Goal: Find specific page/section: Find specific page/section

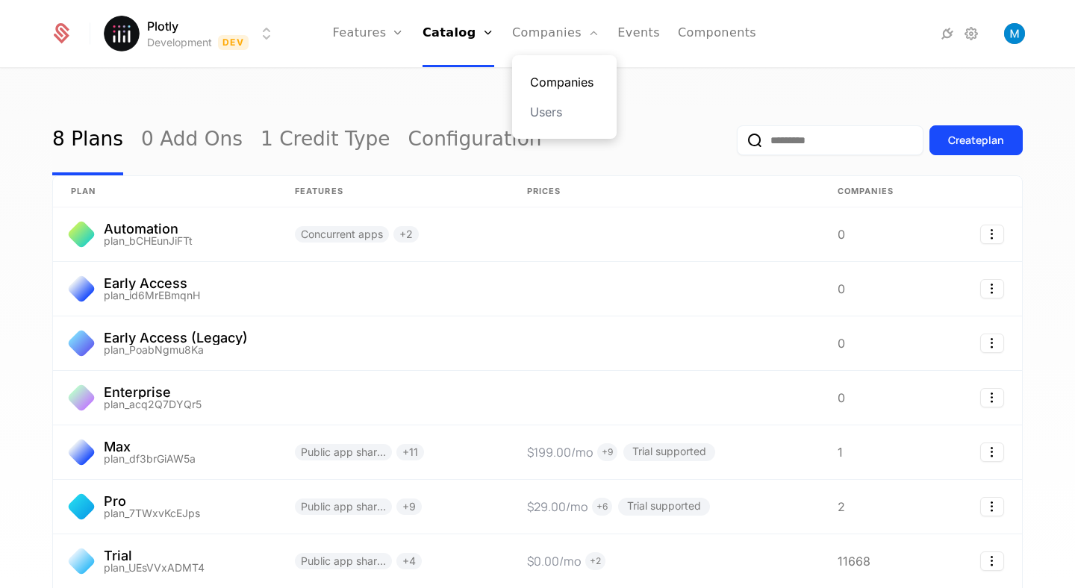
click at [551, 77] on link "Companies" at bounding box center [564, 82] width 69 height 18
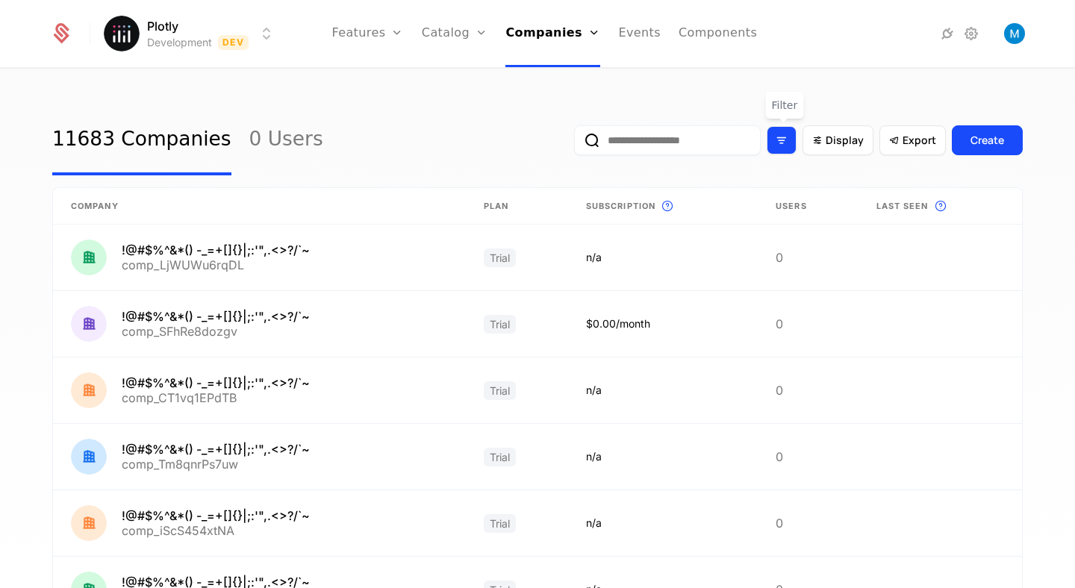
click at [787, 142] on icon "Filter options" at bounding box center [781, 140] width 13 height 13
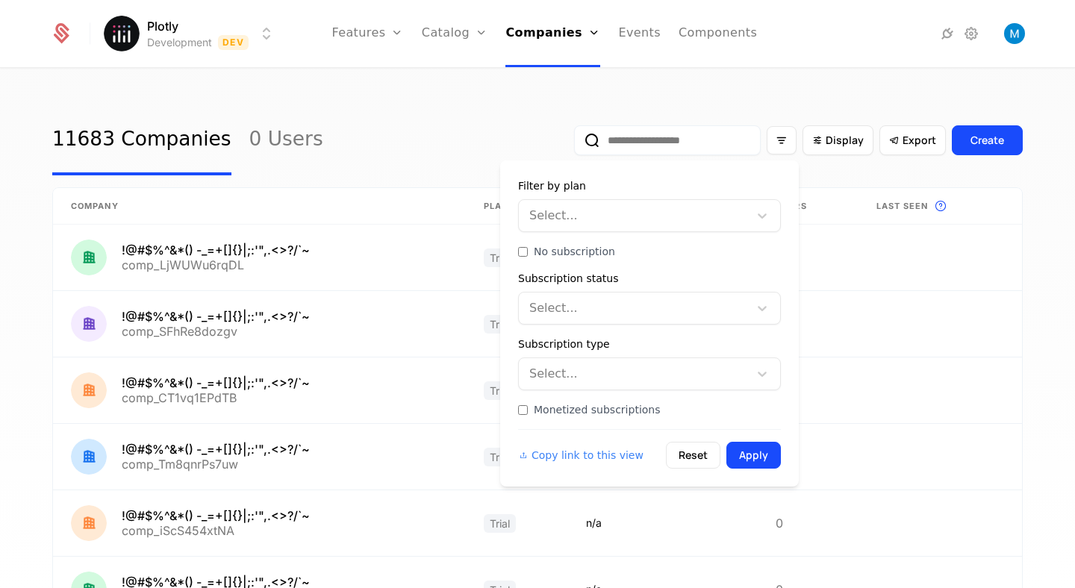
click at [603, 300] on div at bounding box center [635, 308] width 209 height 21
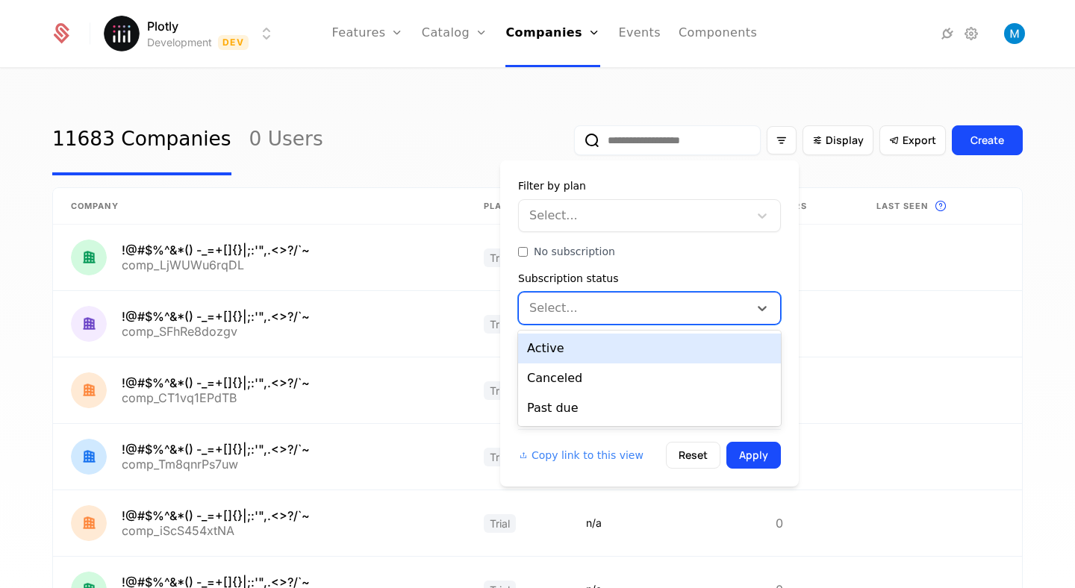
click at [603, 300] on div at bounding box center [635, 308] width 209 height 21
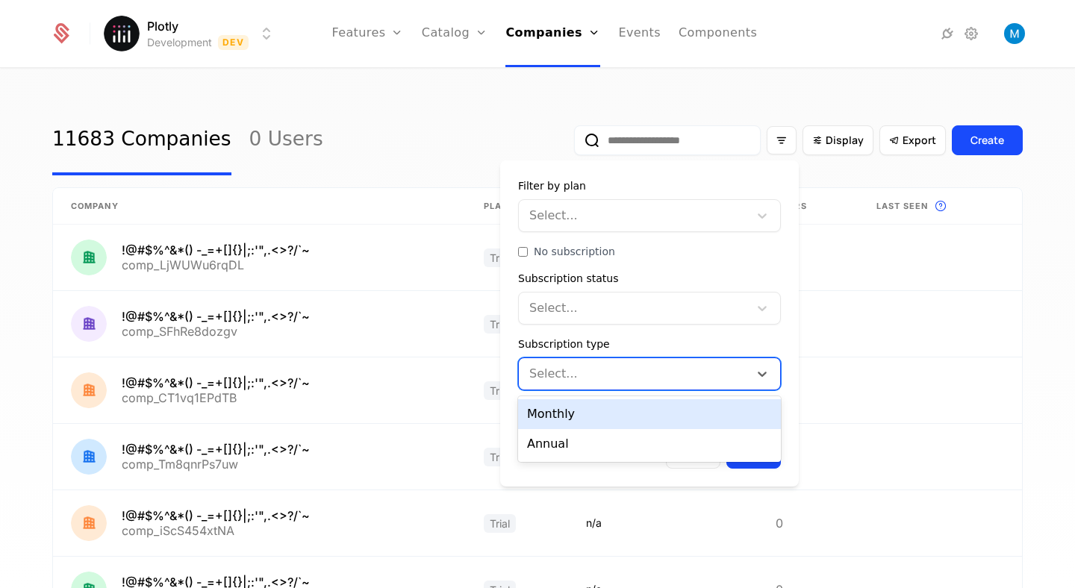
click at [602, 367] on div at bounding box center [635, 374] width 209 height 21
click at [606, 367] on div at bounding box center [635, 374] width 209 height 21
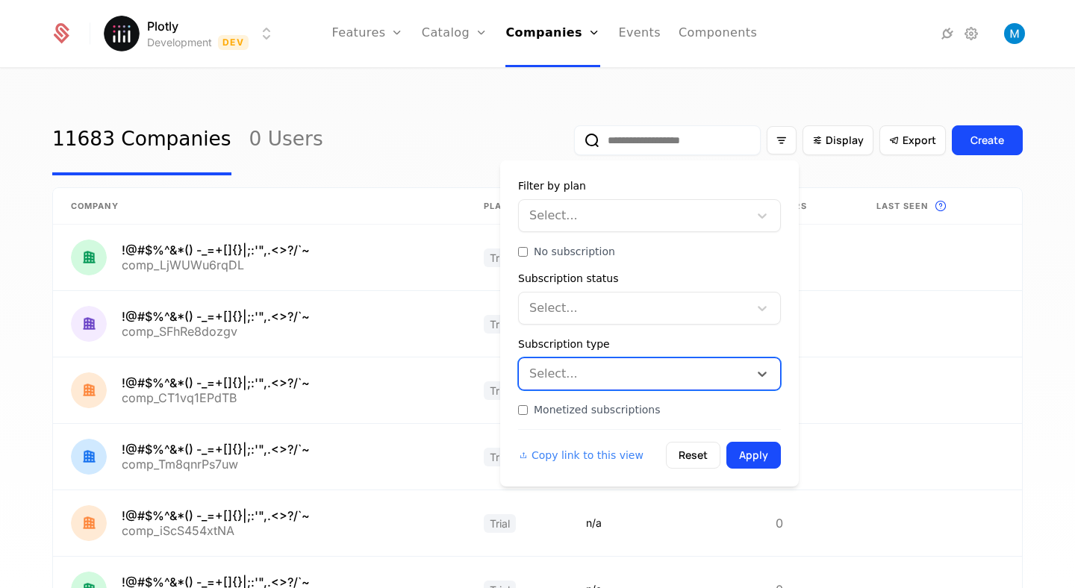
click at [655, 214] on div at bounding box center [635, 215] width 209 height 21
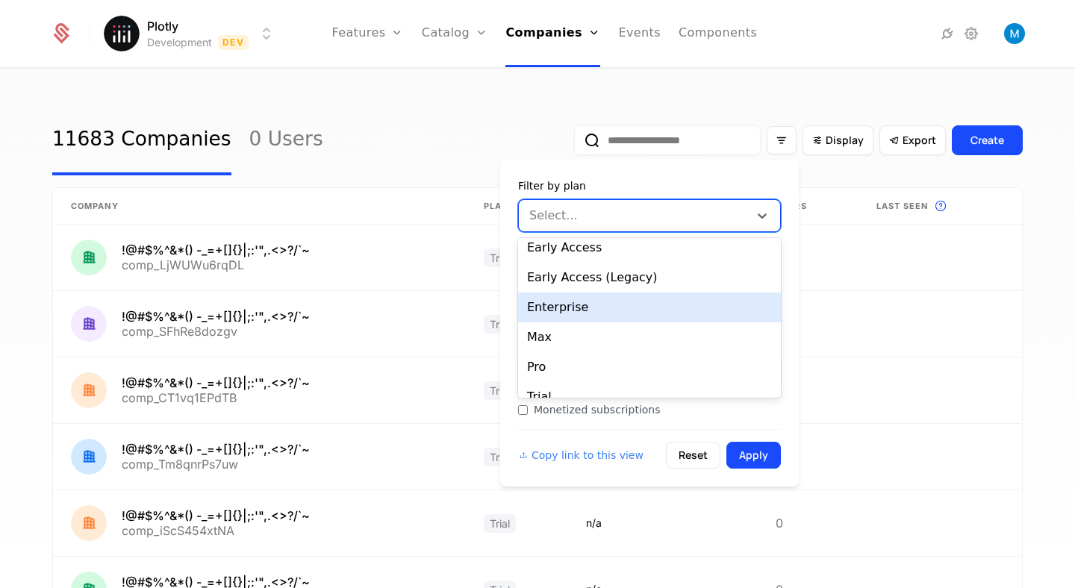
scroll to position [41, 0]
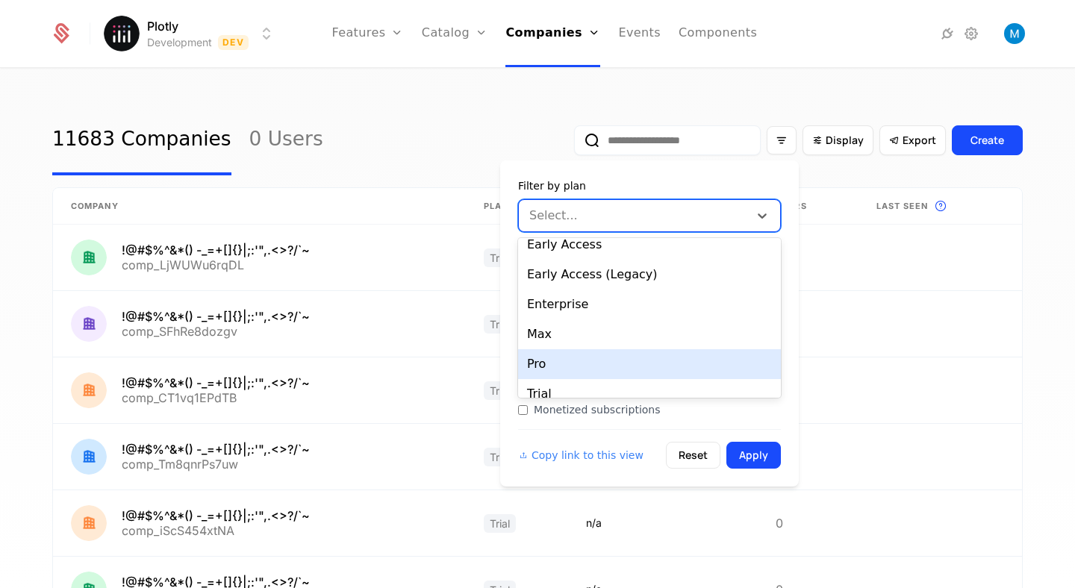
click at [547, 356] on div "Pro" at bounding box center [649, 364] width 263 height 30
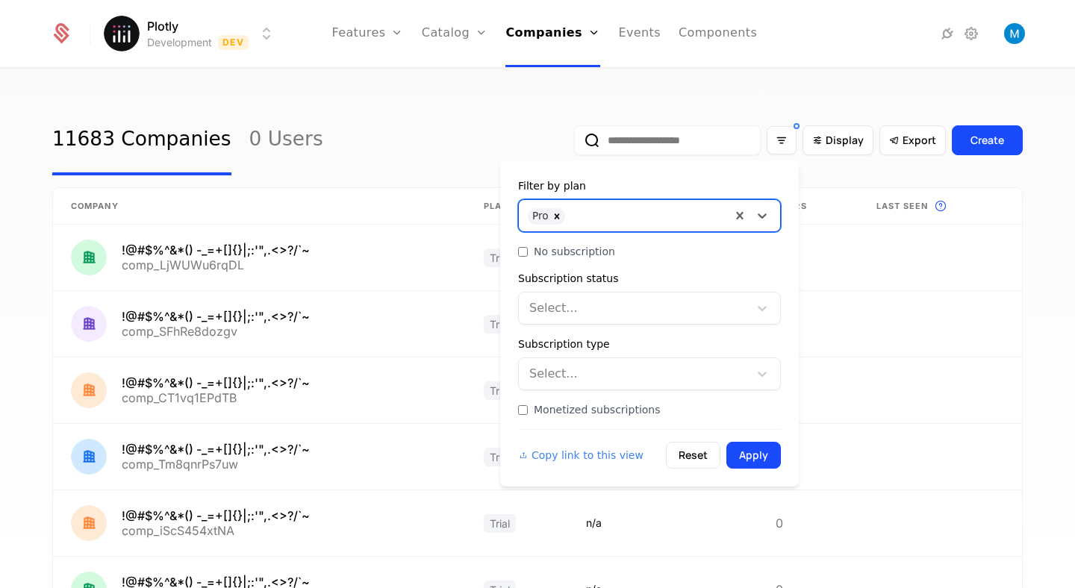
click at [610, 223] on div at bounding box center [647, 214] width 149 height 21
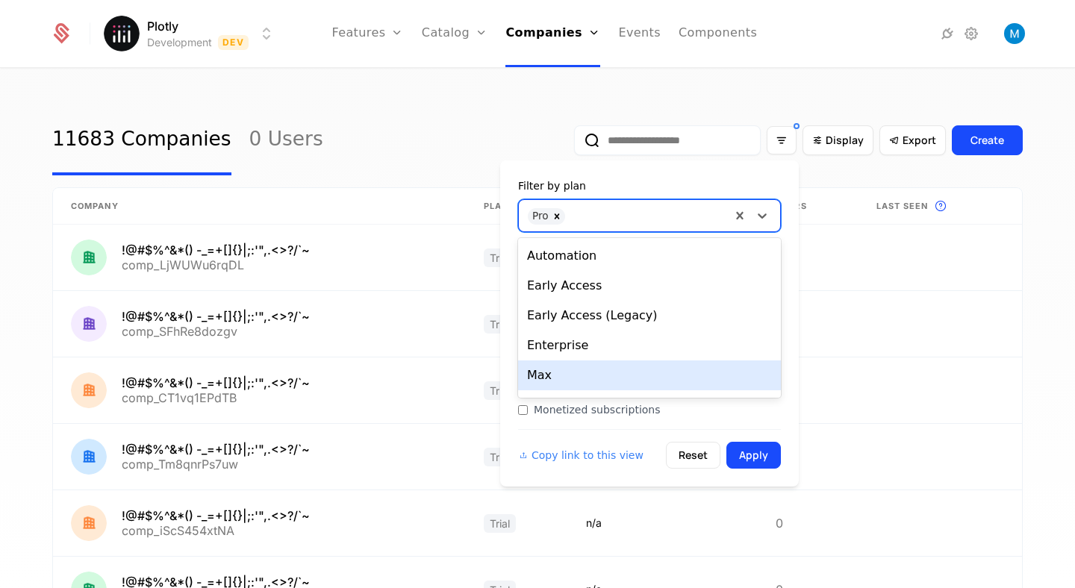
click at [559, 369] on div "Max" at bounding box center [649, 376] width 263 height 30
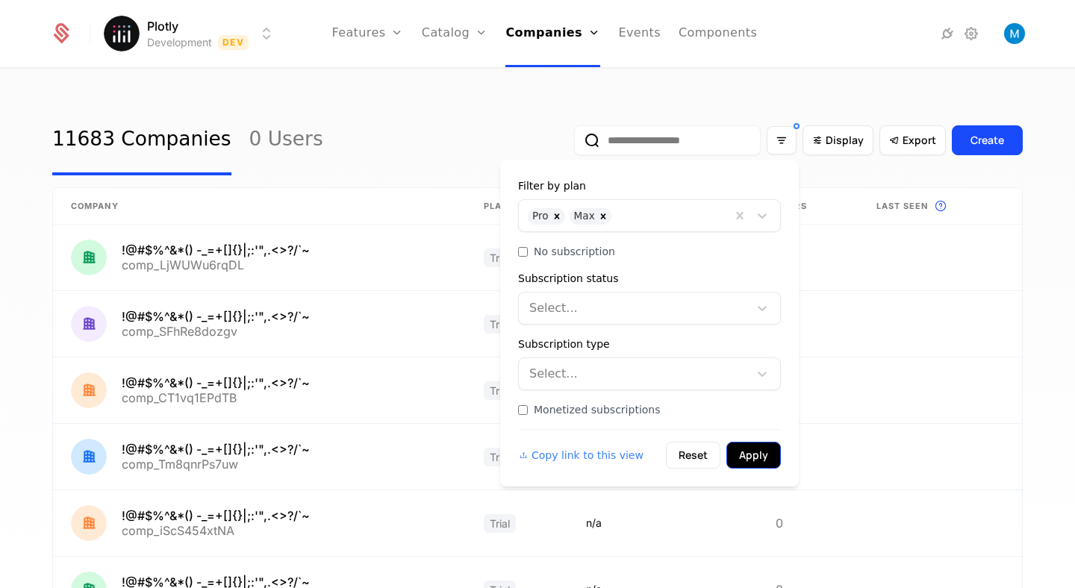
click at [765, 442] on button "Apply" at bounding box center [754, 455] width 55 height 27
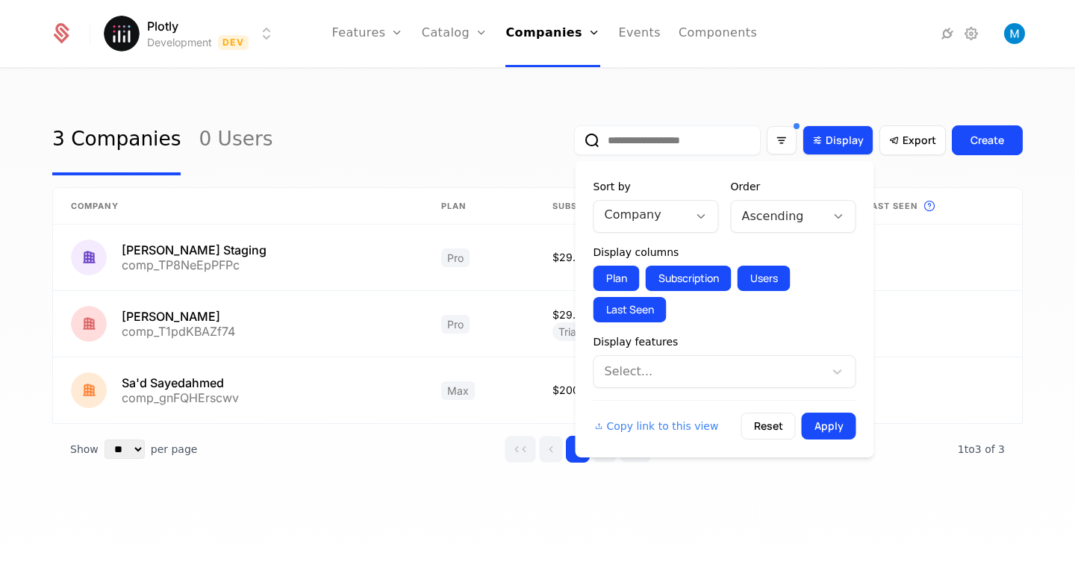
click at [848, 146] on span "Display" at bounding box center [845, 140] width 38 height 15
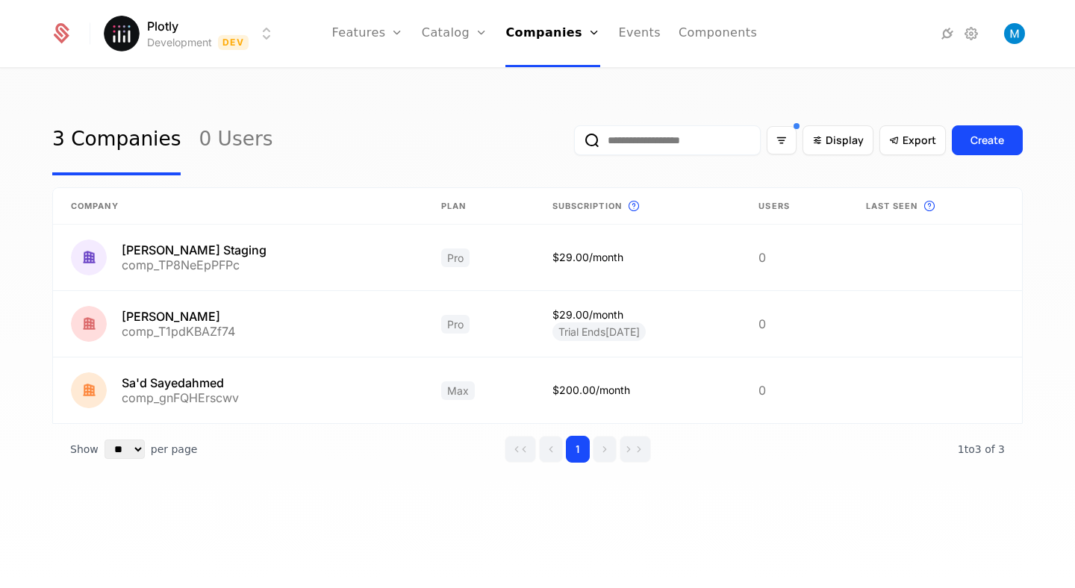
click at [143, 34] on html "Plotly Development Dev Features Features Flags Catalog Plans Add Ons Credits Co…" at bounding box center [537, 294] width 1075 height 588
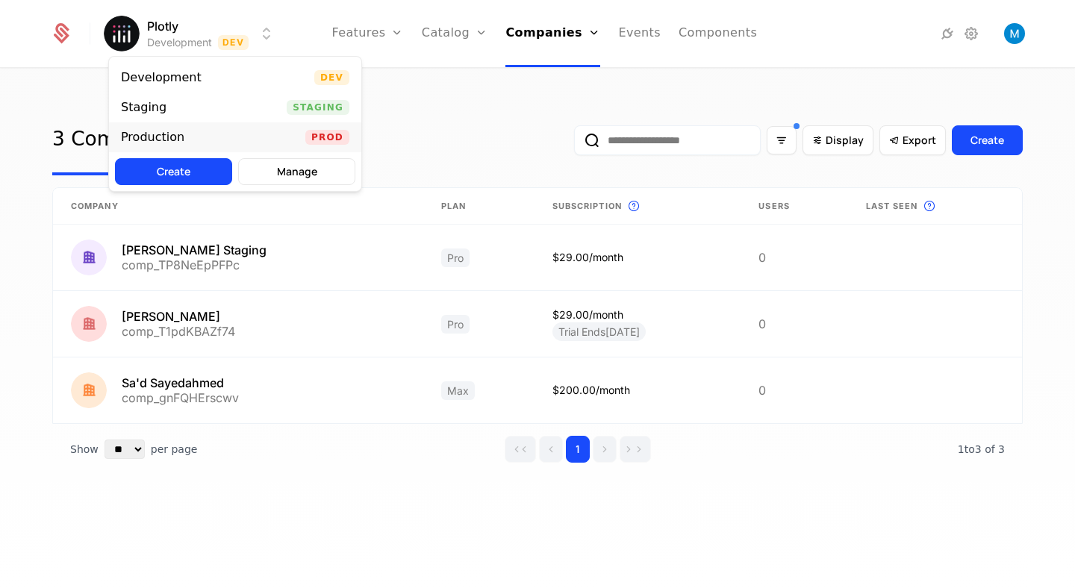
click at [155, 140] on div "Production" at bounding box center [152, 137] width 63 height 12
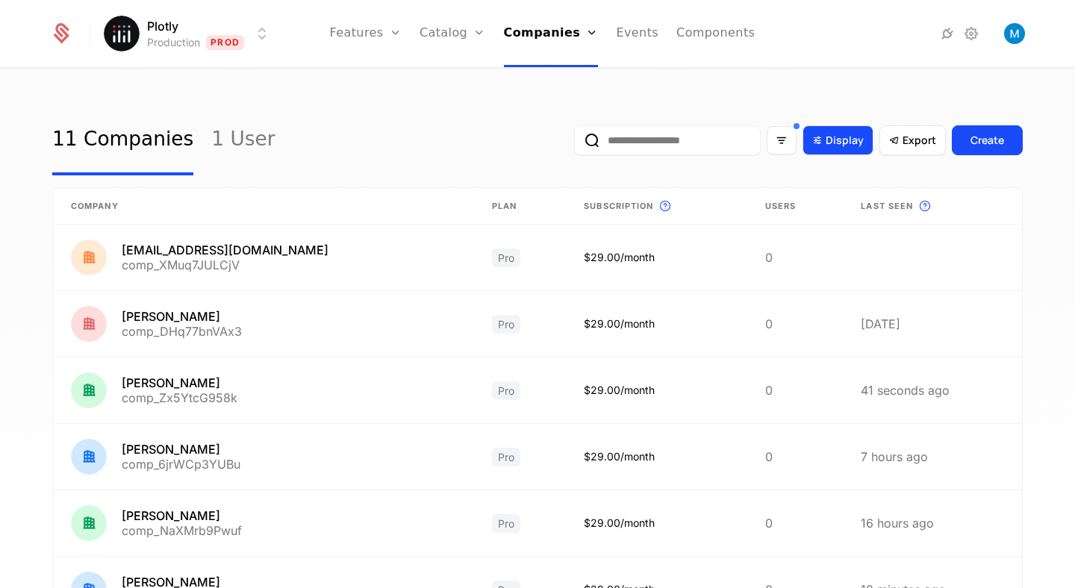
click at [833, 147] on span "Display" at bounding box center [845, 140] width 38 height 15
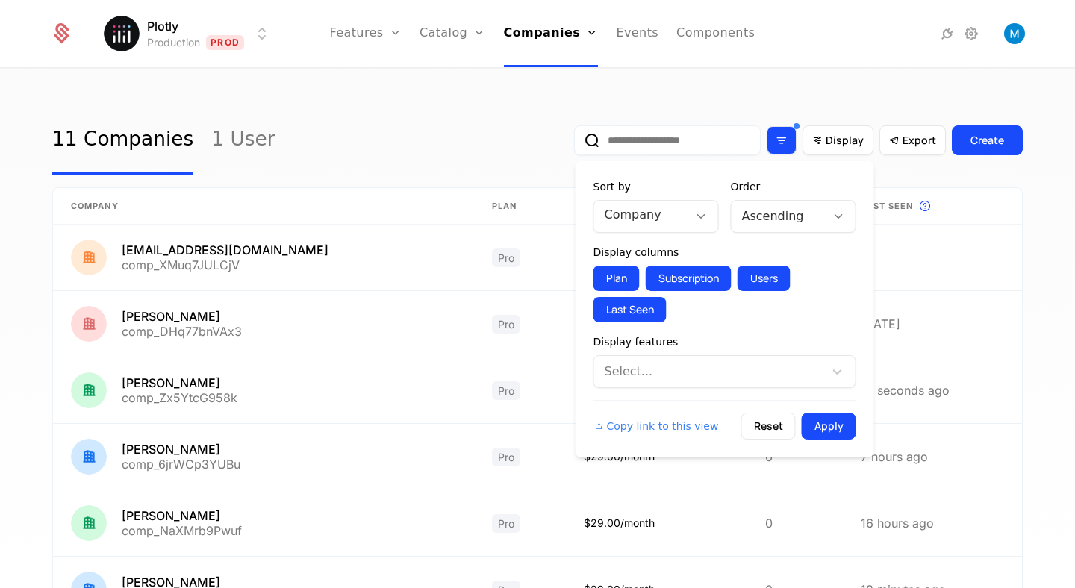
click at [769, 138] on div "Filter options" at bounding box center [782, 140] width 30 height 28
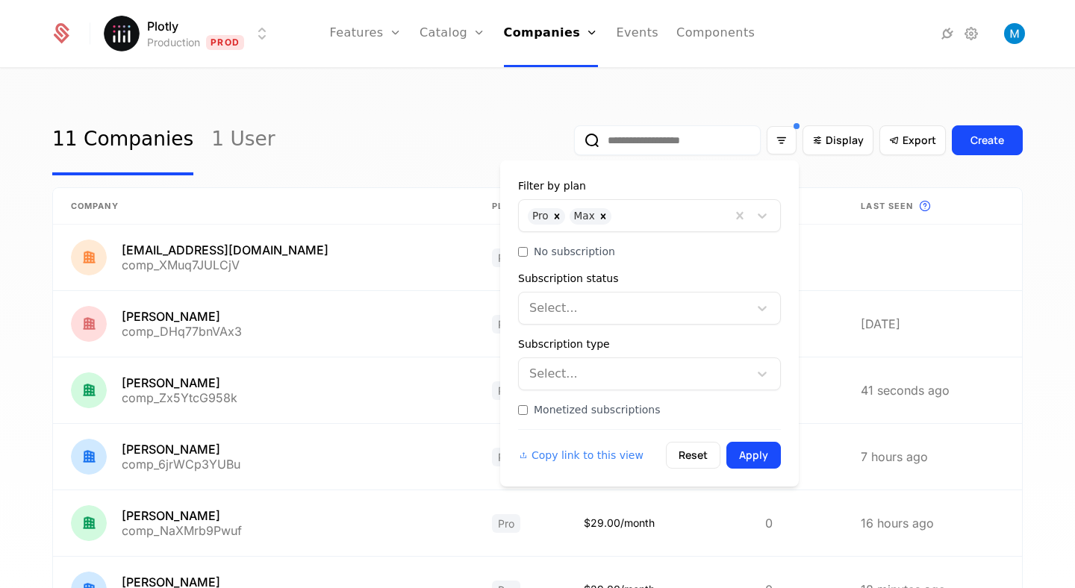
click at [826, 87] on div "11 Companies 1 User Display Export Create Company Plan Subscription This is the…" at bounding box center [537, 333] width 1075 height 528
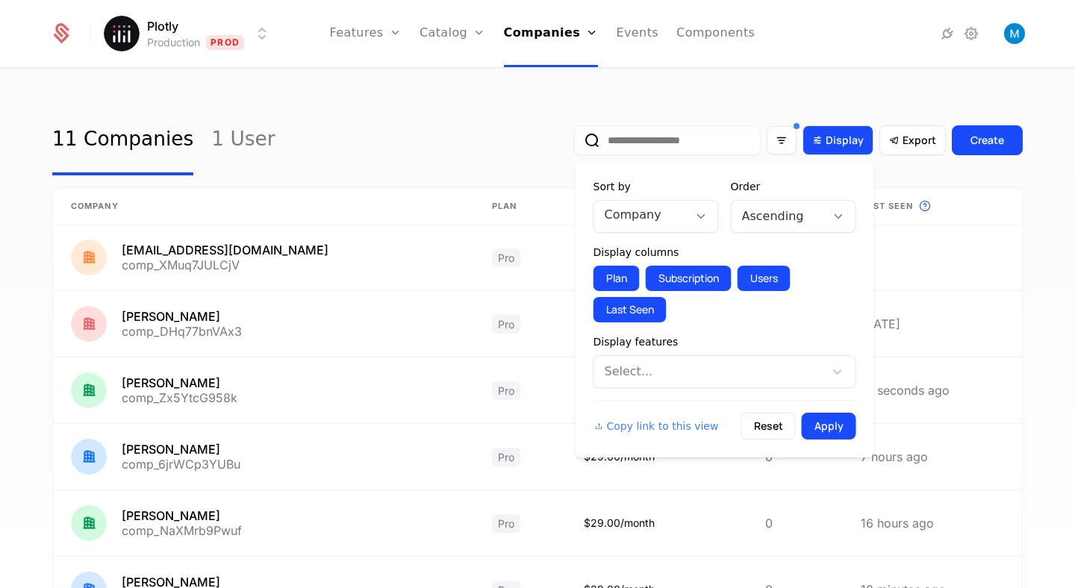
click at [830, 131] on div "Display" at bounding box center [838, 140] width 71 height 30
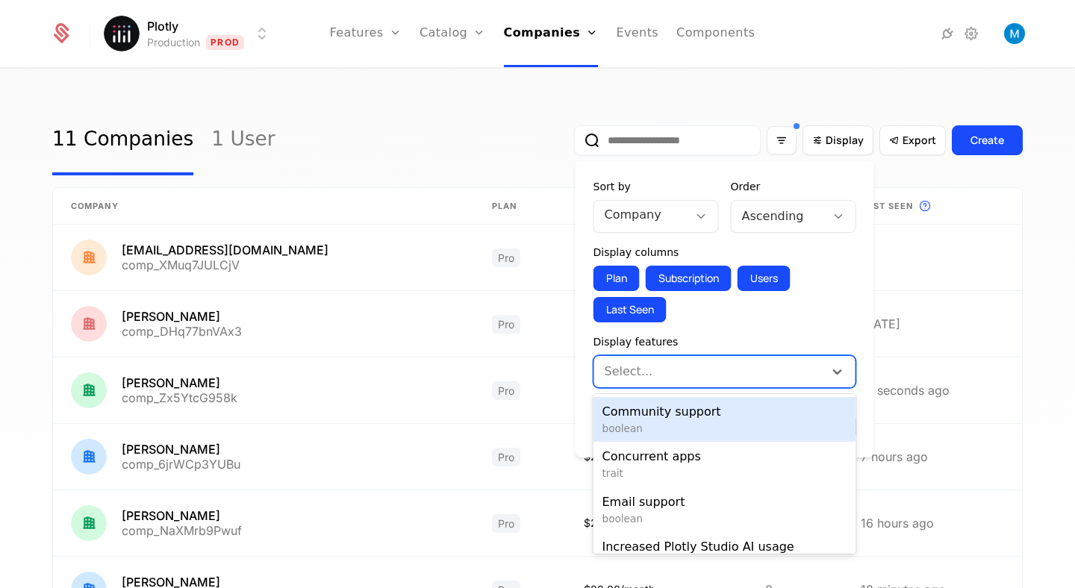
click at [736, 379] on div at bounding box center [710, 371] width 209 height 21
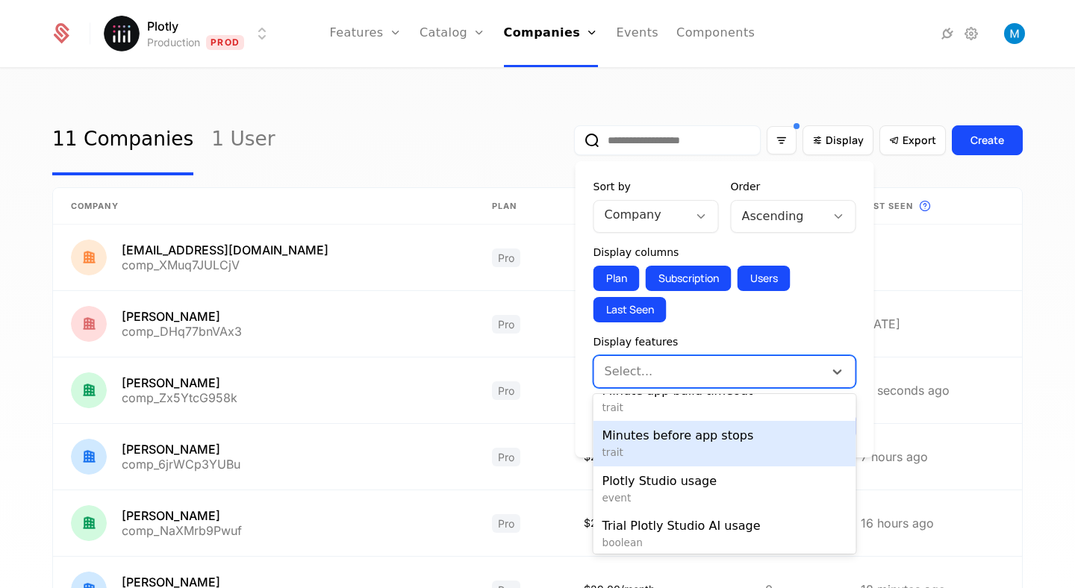
scroll to position [252, 0]
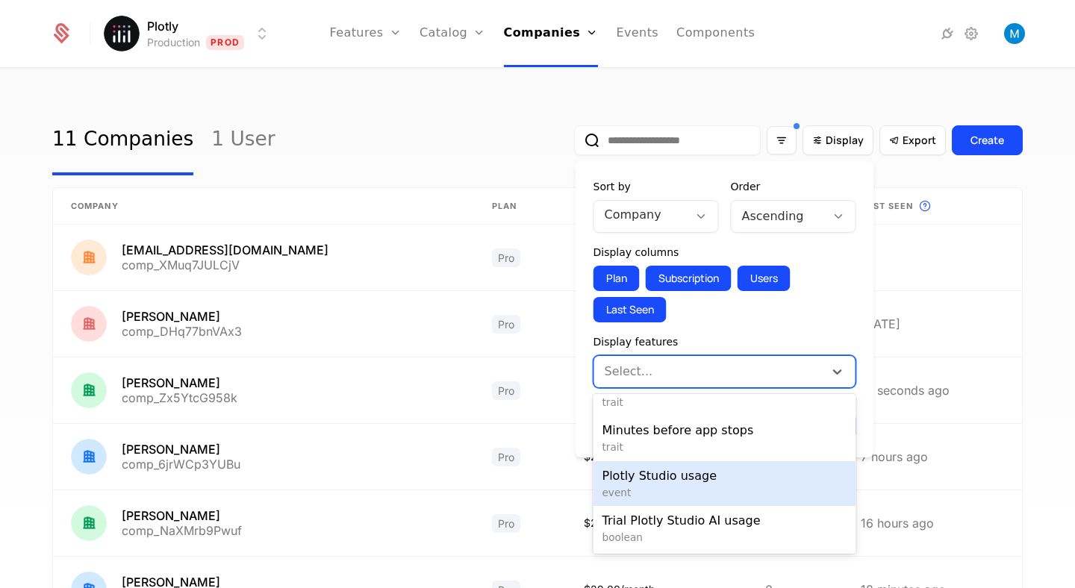
click at [701, 491] on span "event" at bounding box center [725, 492] width 245 height 15
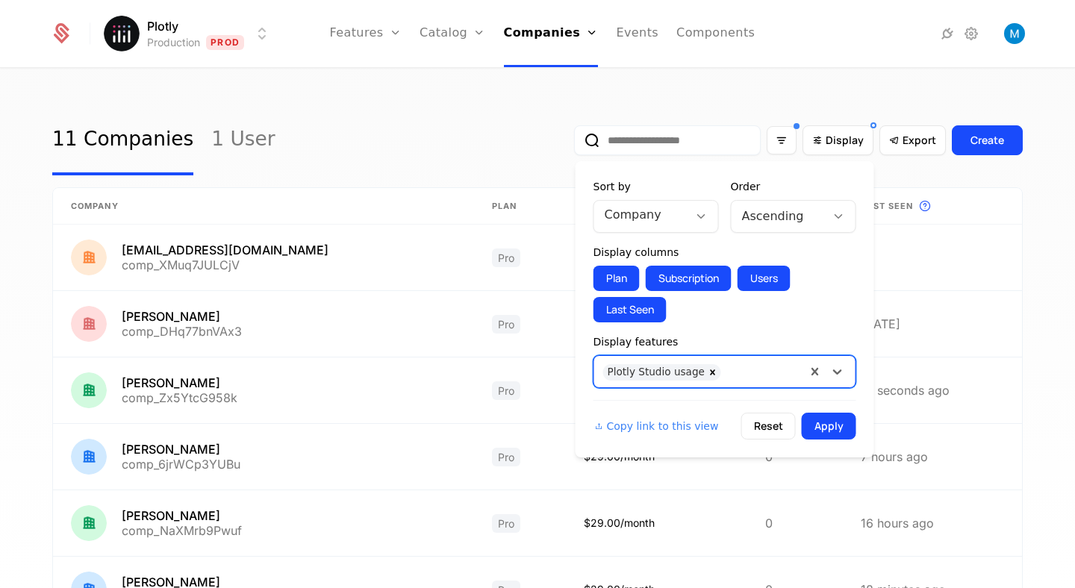
click at [742, 382] on div "Plotly Studio usage" at bounding box center [700, 372] width 212 height 30
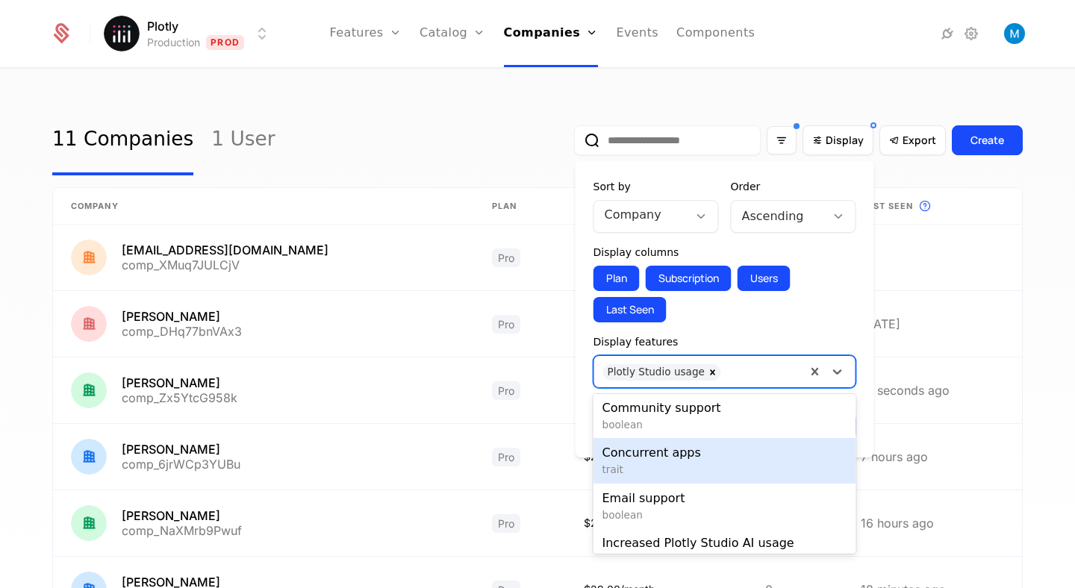
scroll to position [3, 0]
click at [697, 465] on span "trait" at bounding box center [725, 470] width 245 height 15
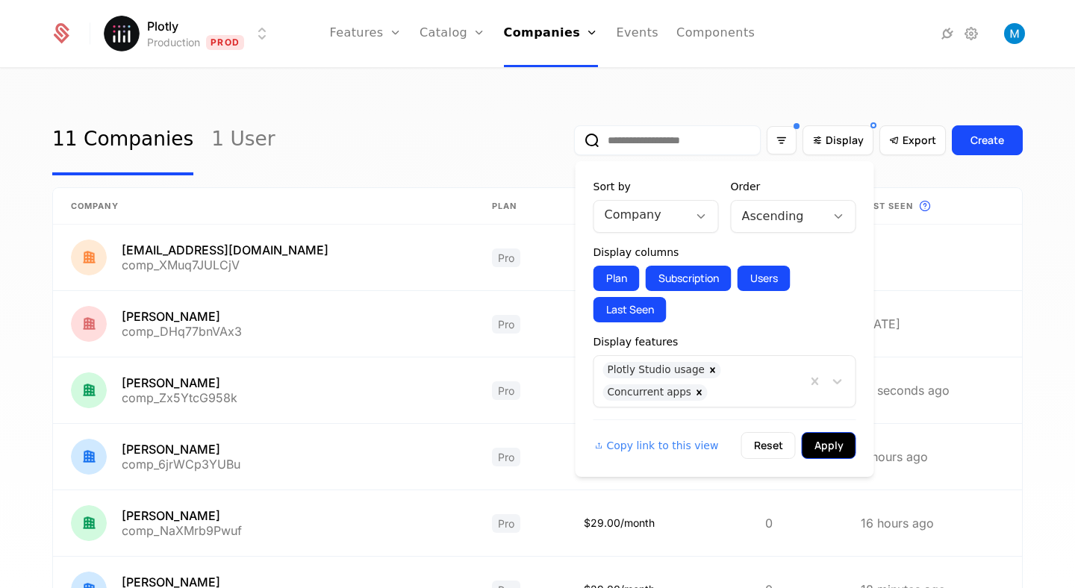
click at [824, 445] on button "Apply" at bounding box center [829, 445] width 55 height 27
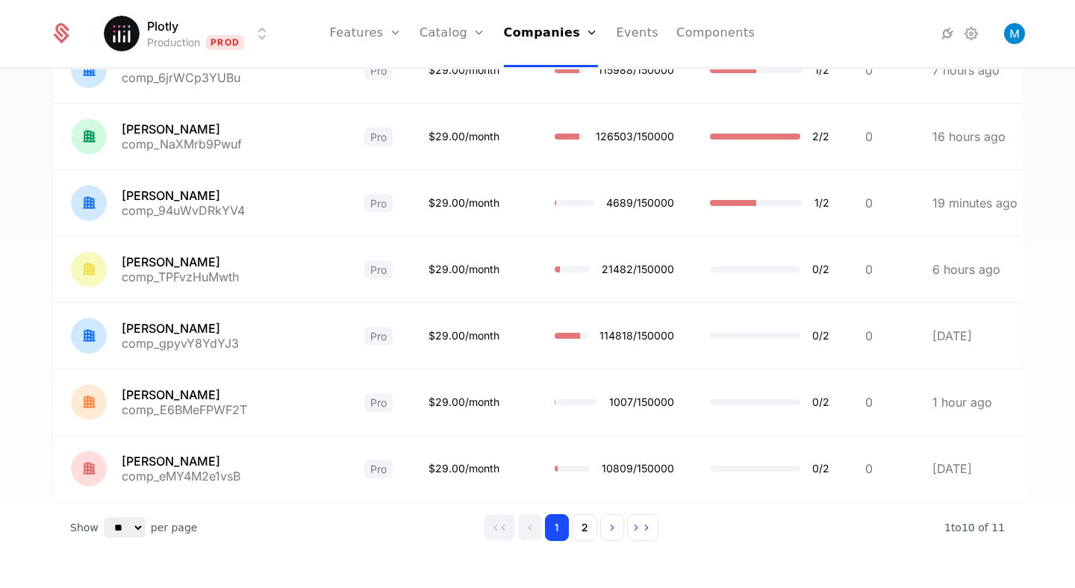
scroll to position [402, 0]
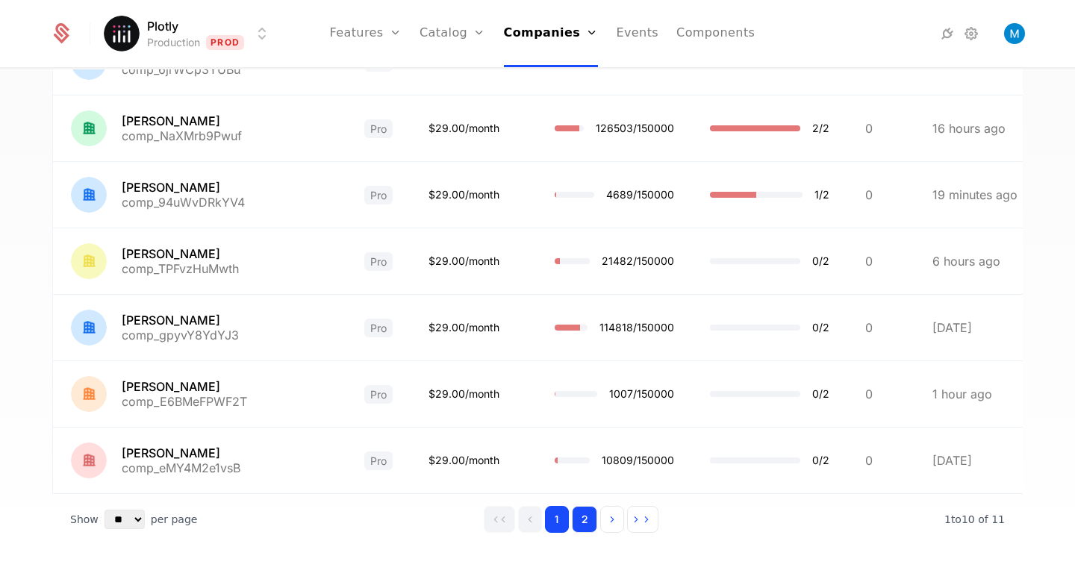
click at [591, 509] on button "2" at bounding box center [584, 519] width 25 height 27
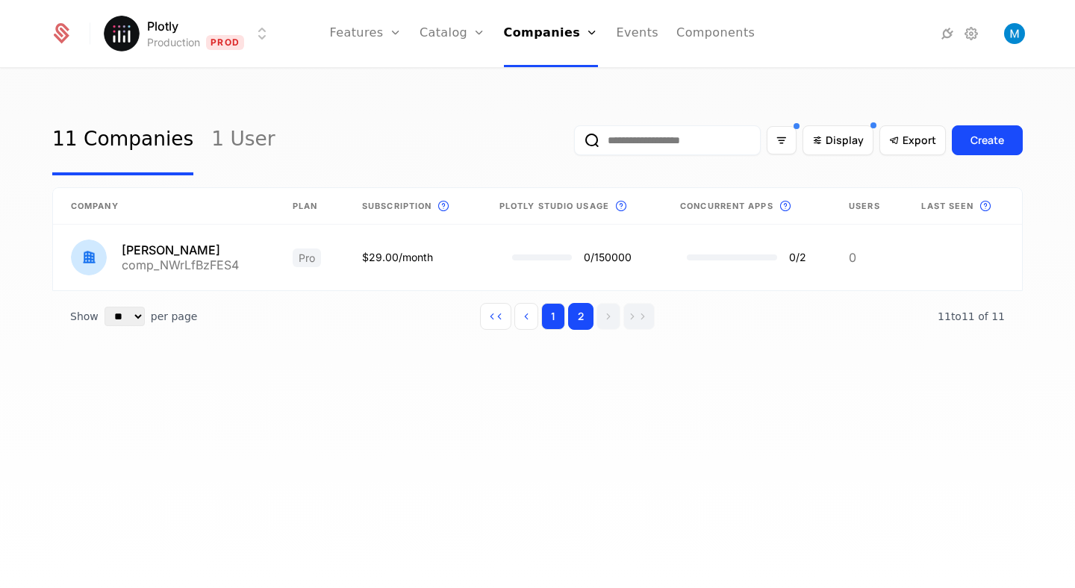
click at [548, 318] on button "1" at bounding box center [553, 316] width 24 height 27
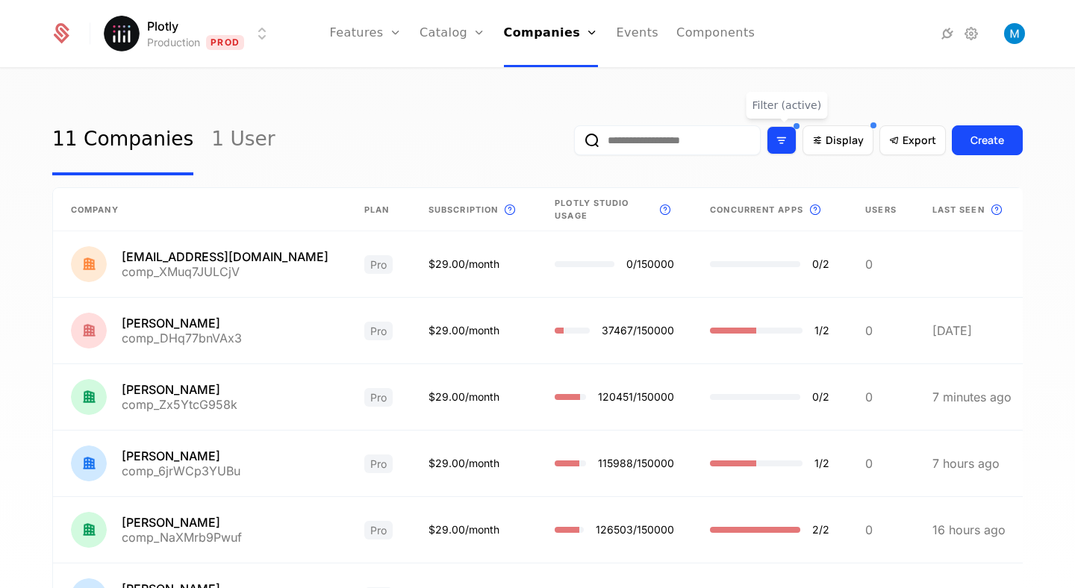
click at [785, 144] on icon "Filter options" at bounding box center [781, 140] width 13 height 13
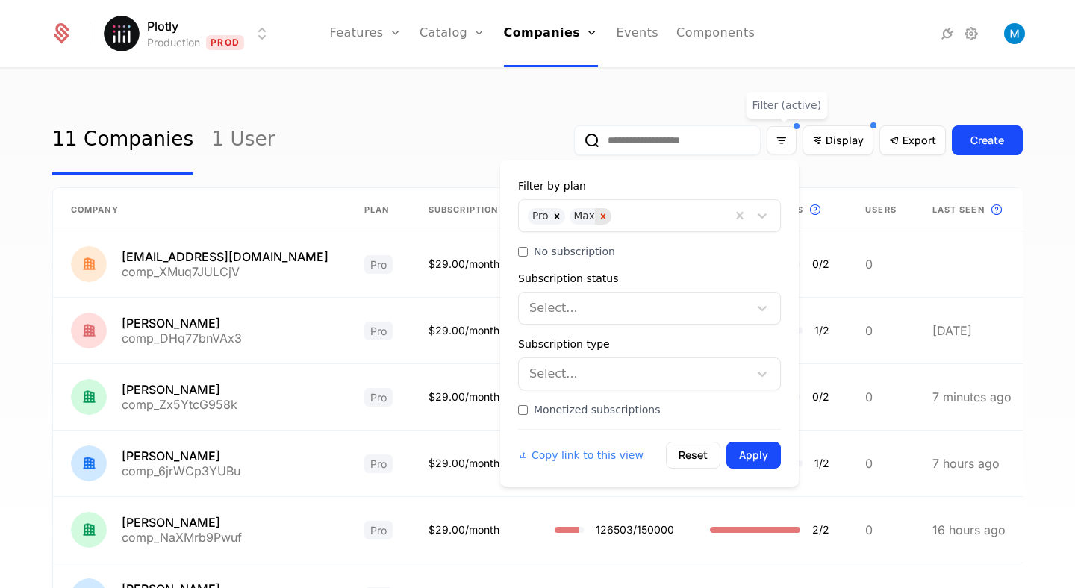
click at [601, 217] on icon "Remove Max" at bounding box center [602, 216] width 5 height 5
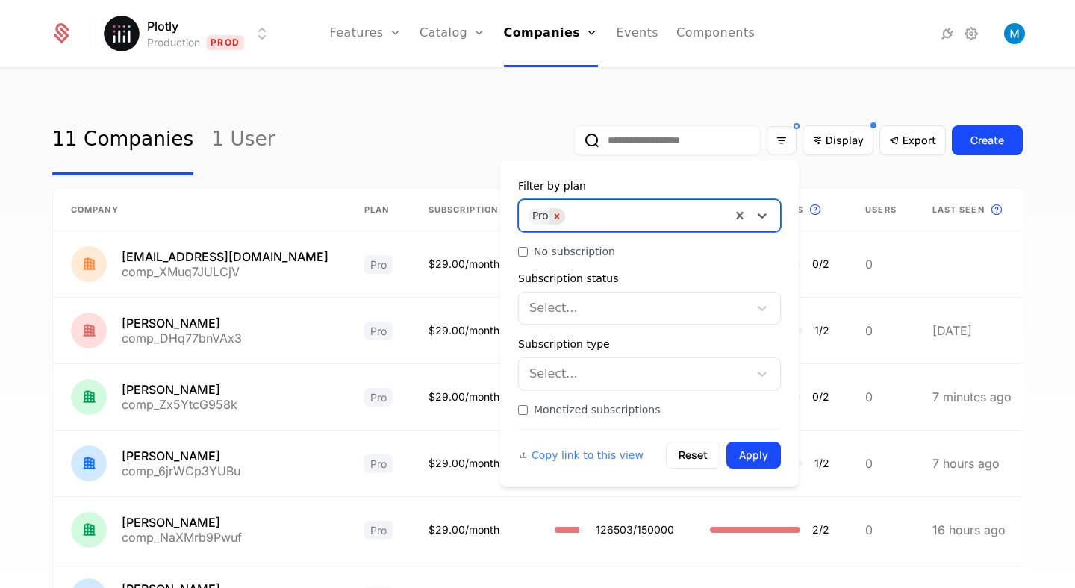
click at [556, 214] on icon "Remove Pro" at bounding box center [557, 216] width 10 height 10
click at [565, 214] on div at bounding box center [635, 215] width 209 height 21
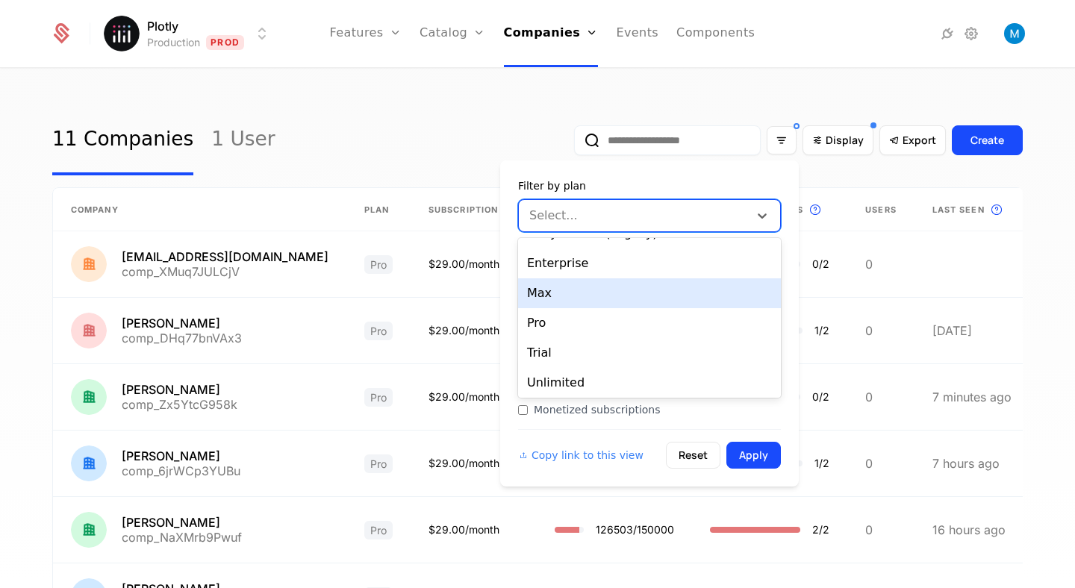
scroll to position [85, 0]
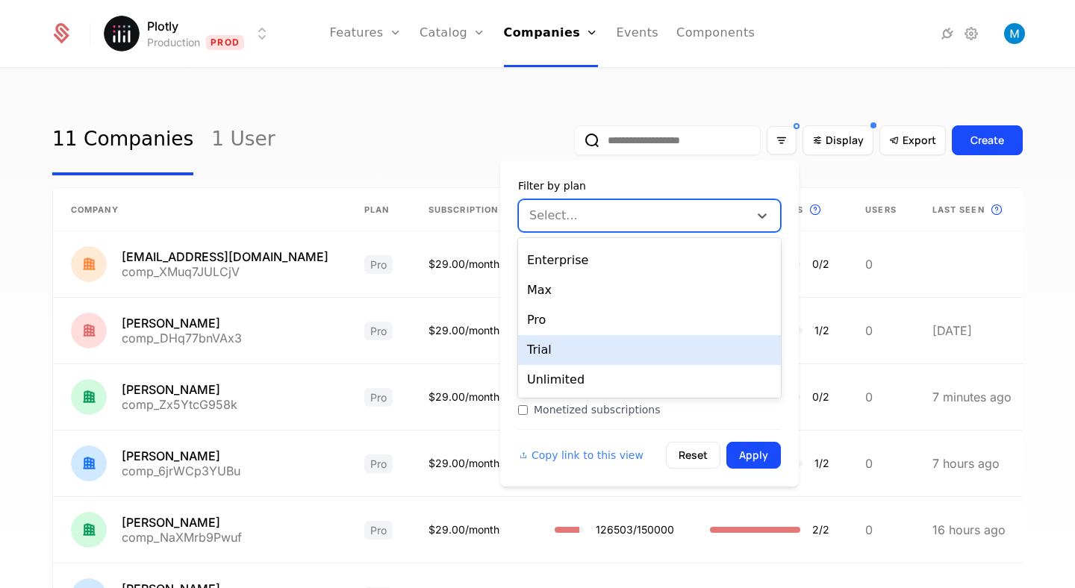
click at [567, 352] on div "Trial" at bounding box center [649, 350] width 263 height 30
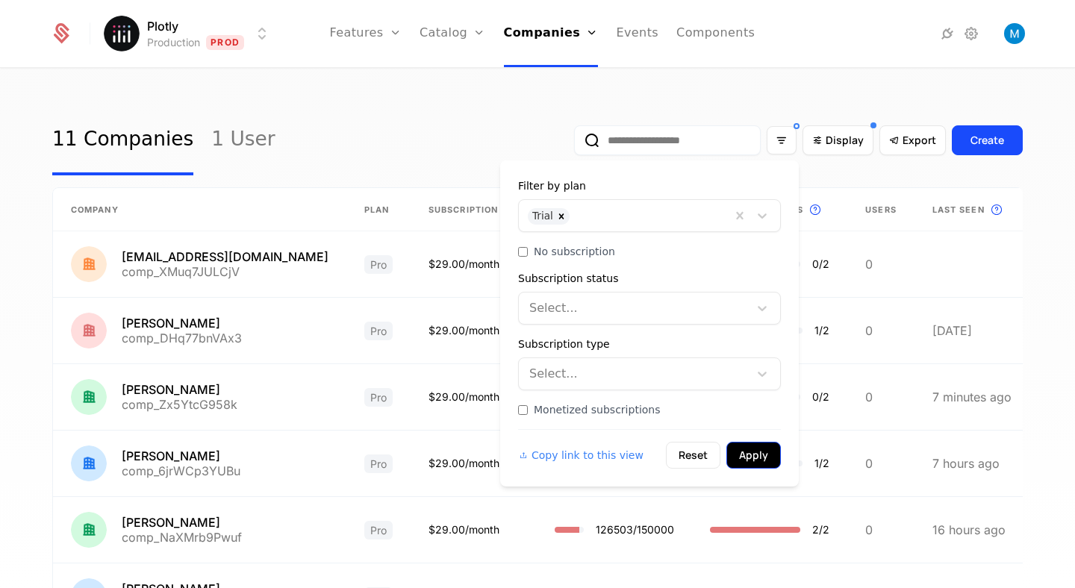
click at [759, 464] on button "Apply" at bounding box center [754, 455] width 55 height 27
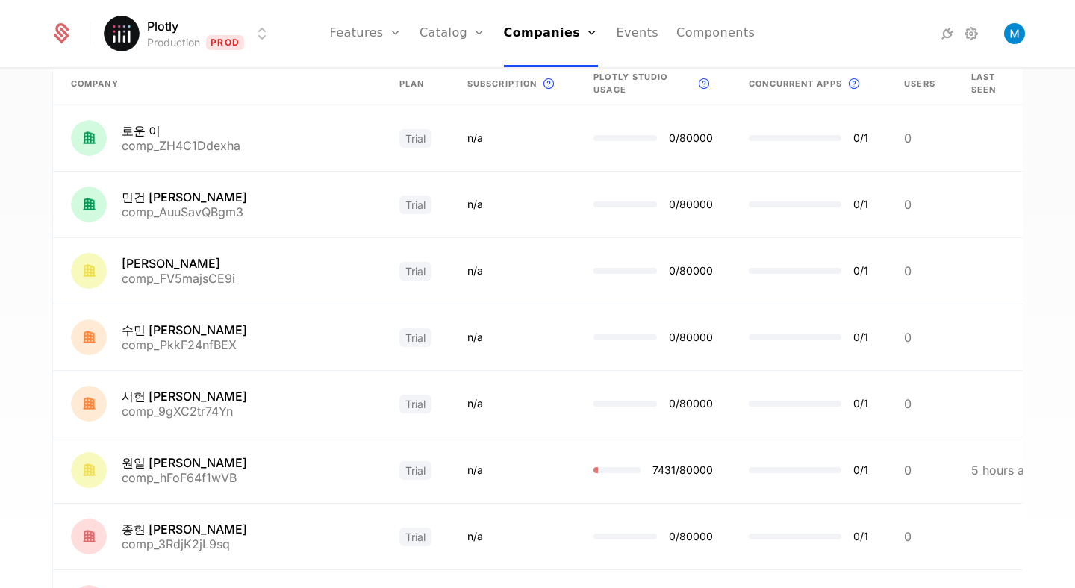
scroll to position [95, 0]
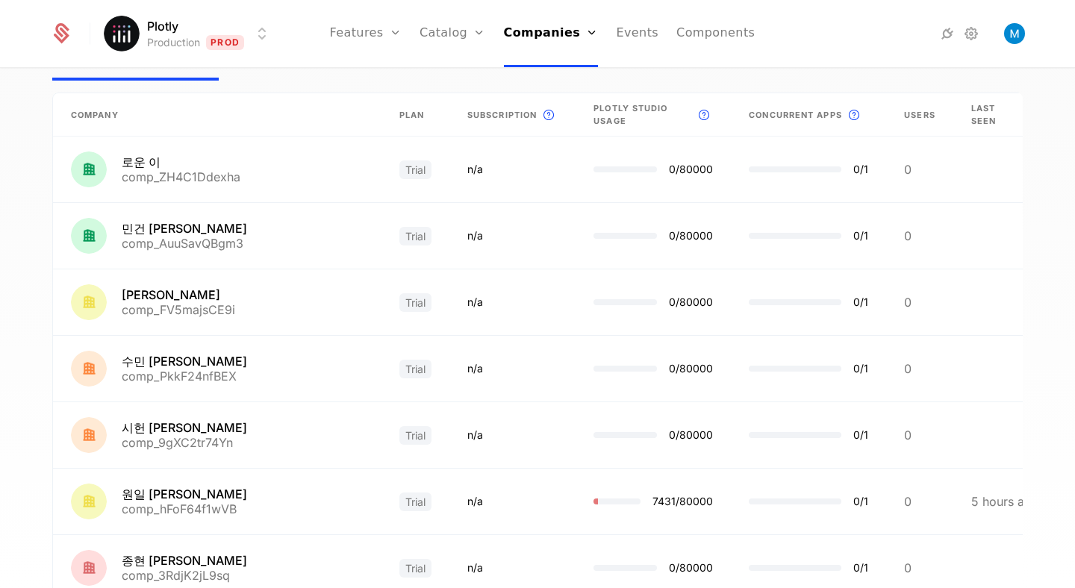
click at [594, 115] on span "Plotly Studio usage" at bounding box center [643, 114] width 99 height 25
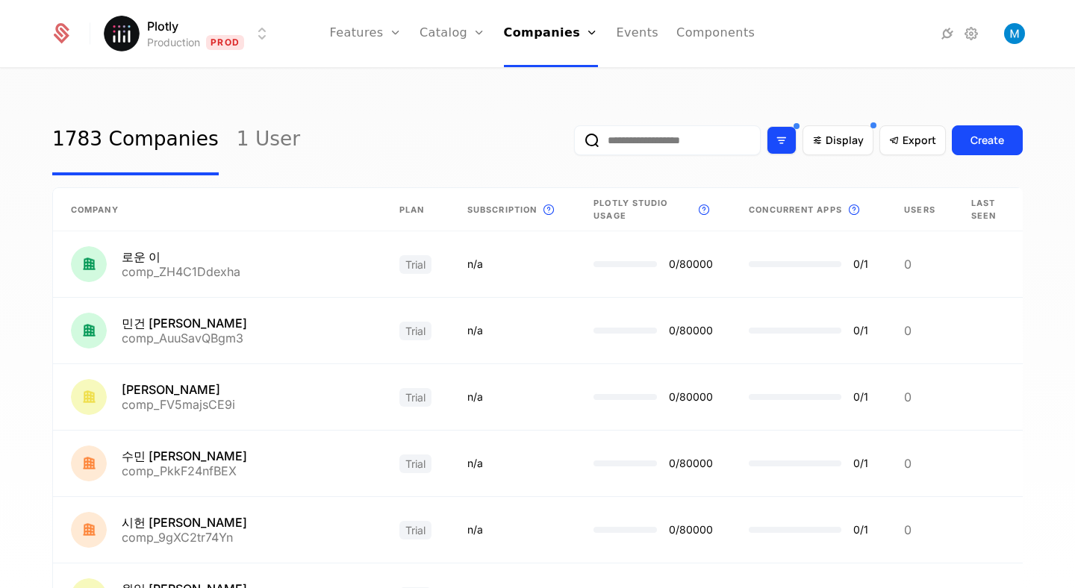
click at [784, 140] on icon "Filter options" at bounding box center [781, 140] width 13 height 13
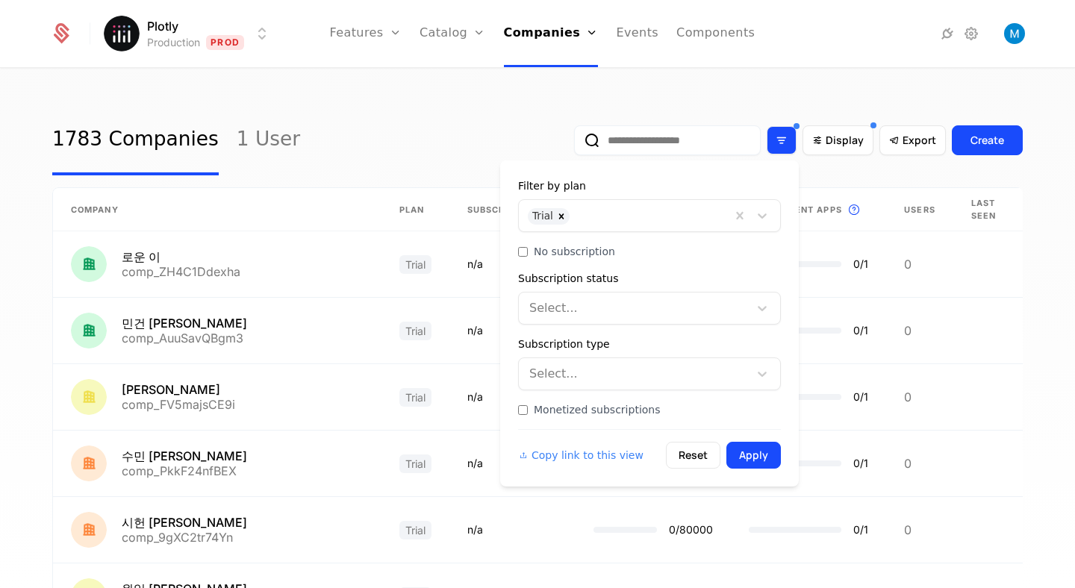
click at [784, 140] on icon "Filter options" at bounding box center [781, 140] width 13 height 13
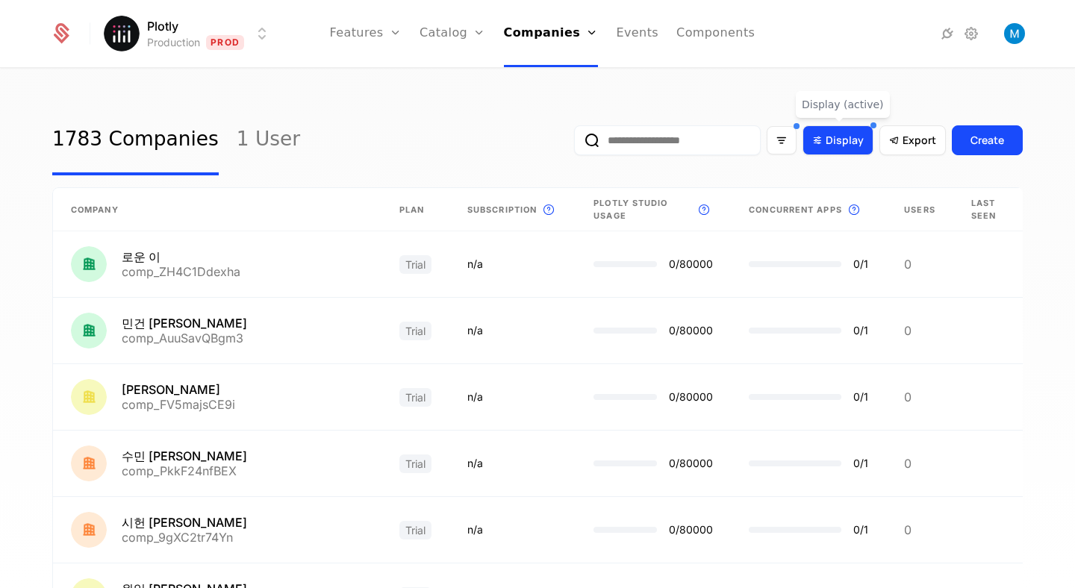
click at [828, 144] on span "Display" at bounding box center [845, 140] width 38 height 15
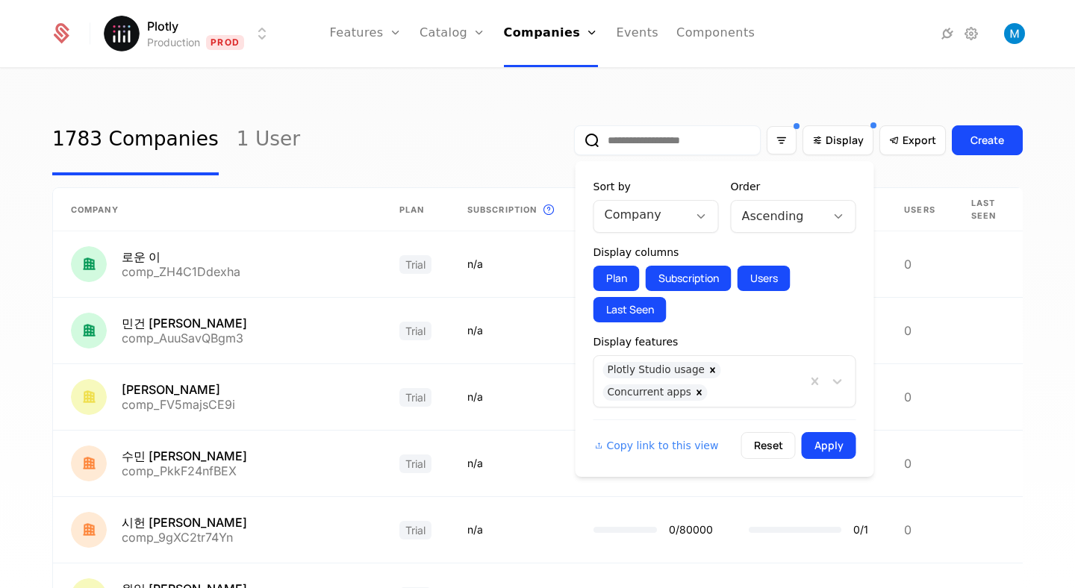
click at [672, 217] on div at bounding box center [641, 215] width 73 height 21
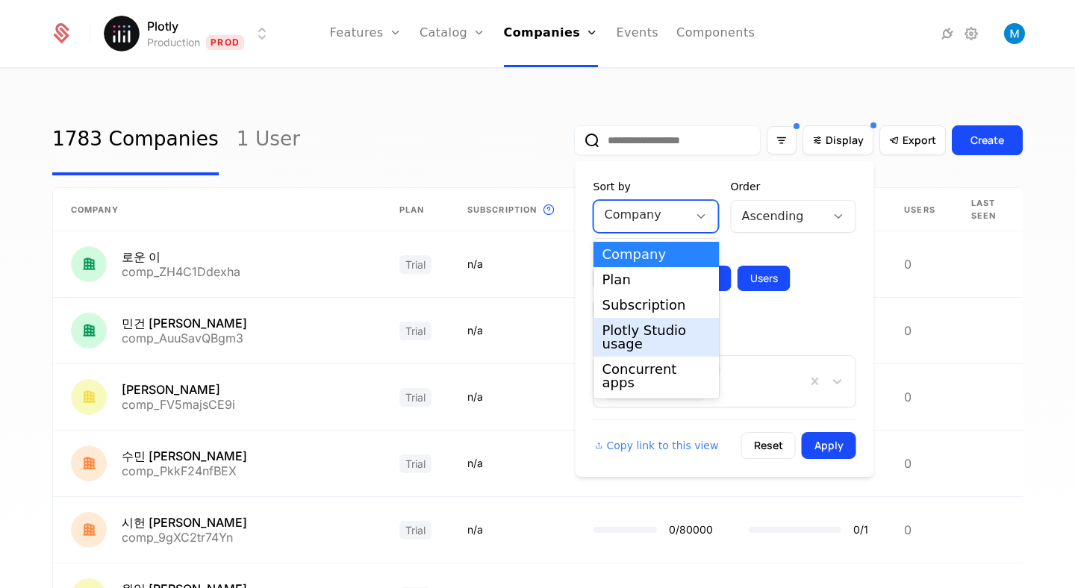
click at [686, 339] on div "Plotly Studio usage" at bounding box center [657, 337] width 108 height 27
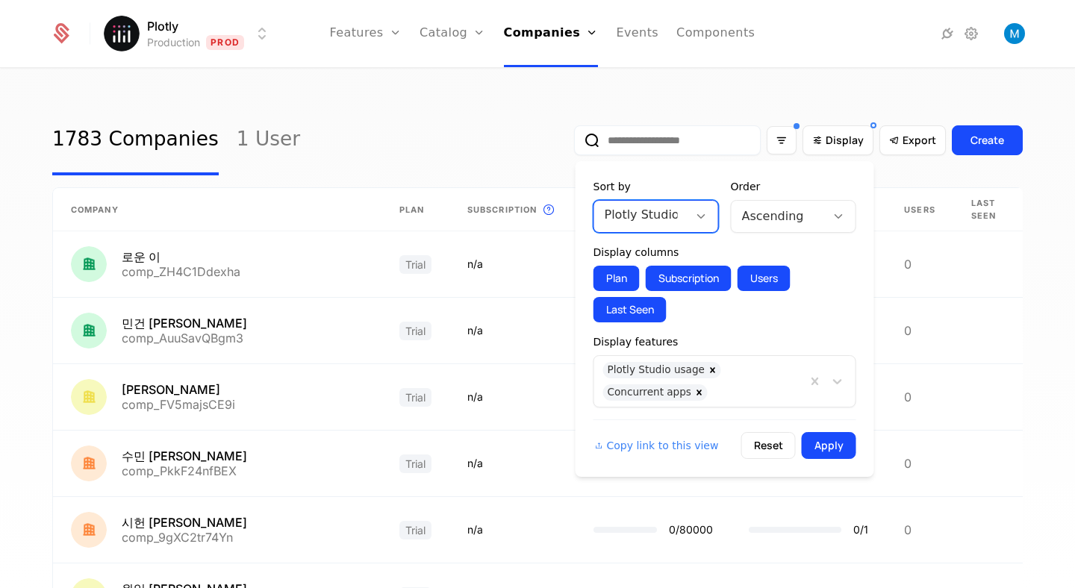
click at [782, 217] on div at bounding box center [778, 216] width 73 height 21
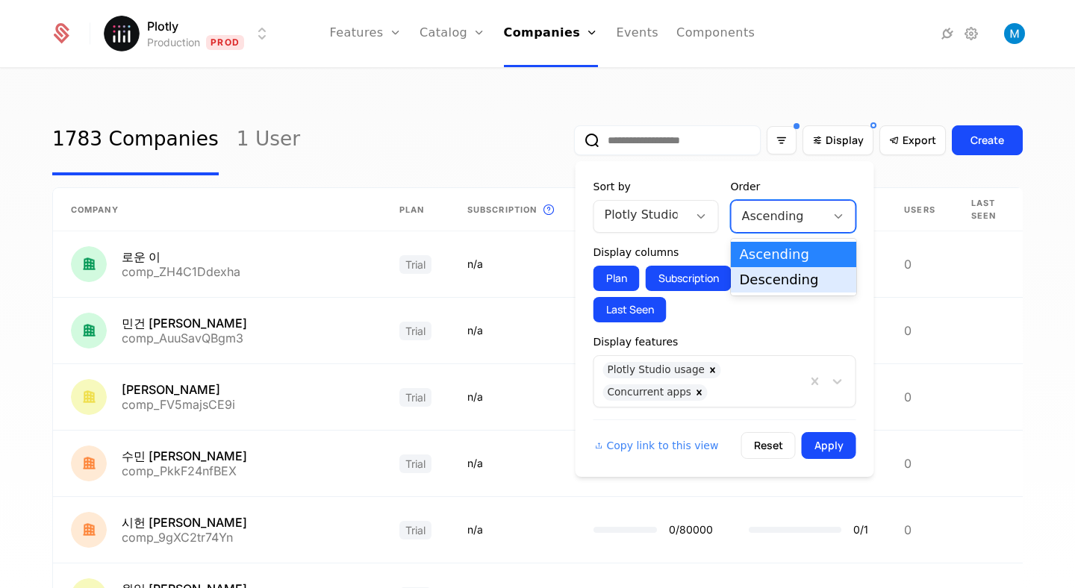
click at [783, 280] on div "Descending" at bounding box center [794, 279] width 108 height 13
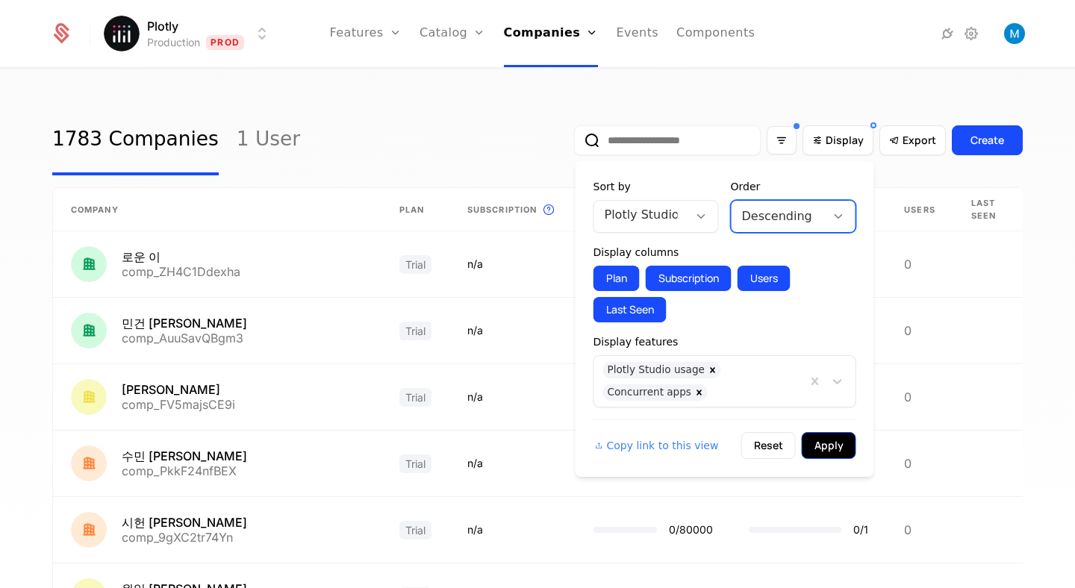
click at [840, 443] on button "Apply" at bounding box center [829, 445] width 55 height 27
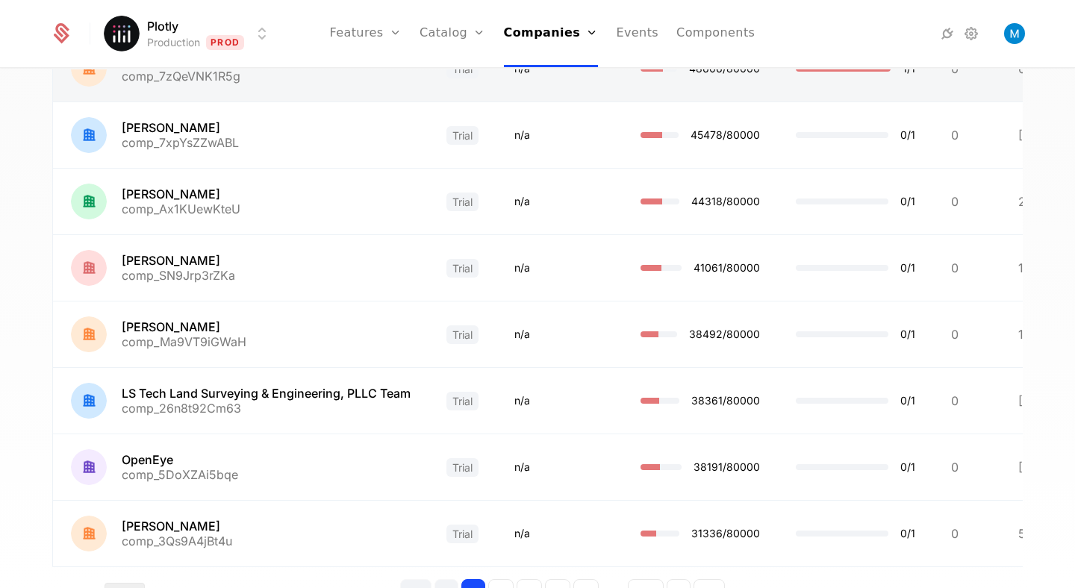
scroll to position [409, 0]
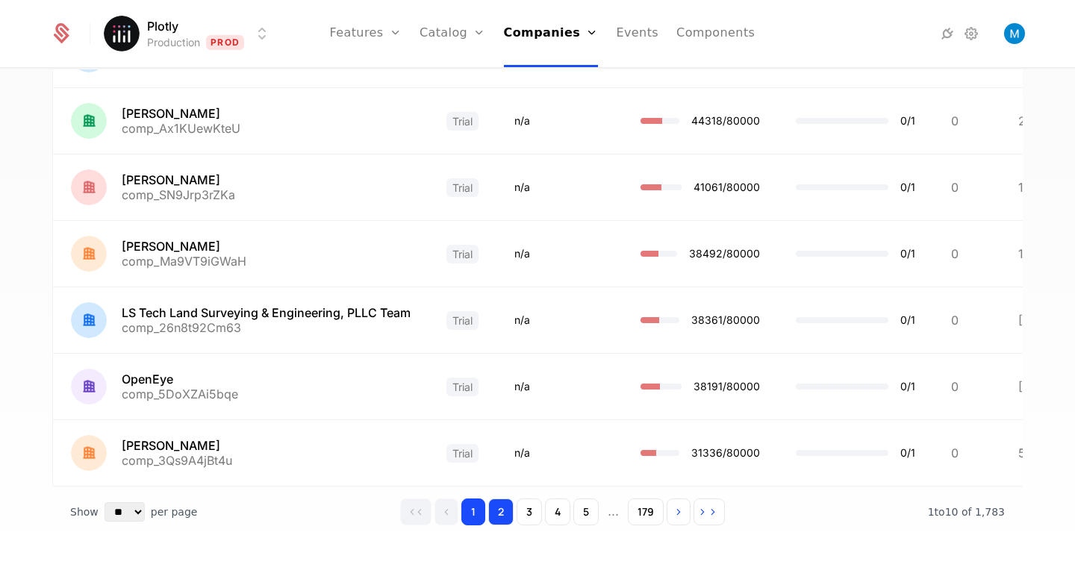
click at [509, 511] on button "2" at bounding box center [500, 512] width 25 height 27
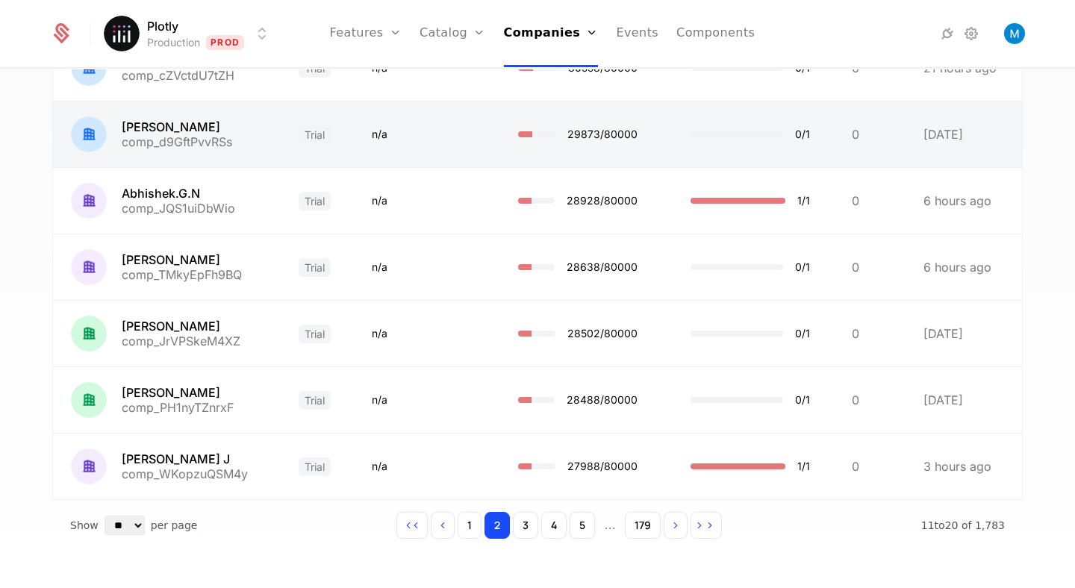
scroll to position [402, 0]
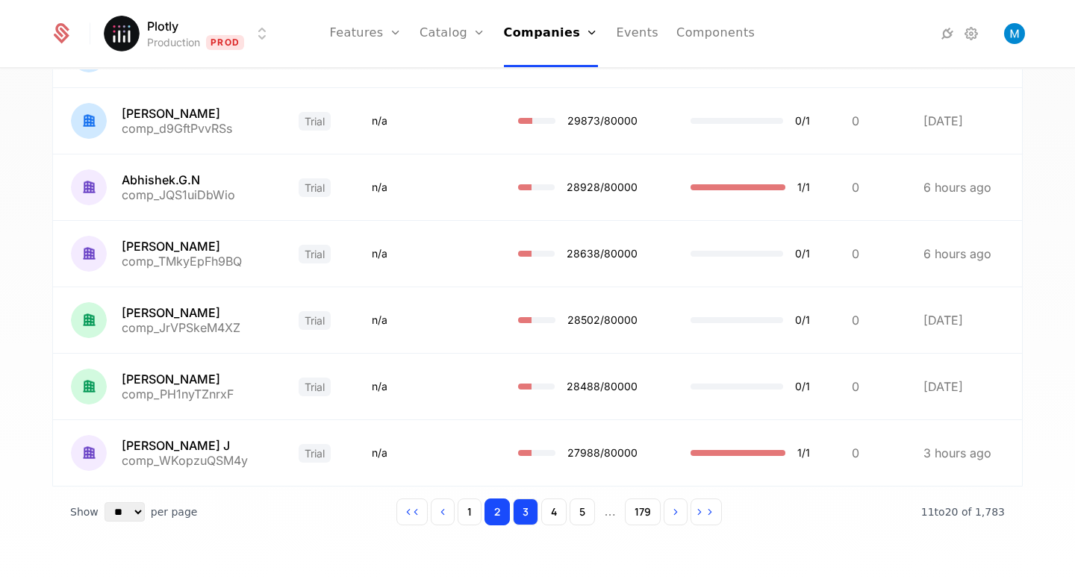
click at [530, 508] on button "3" at bounding box center [525, 512] width 25 height 27
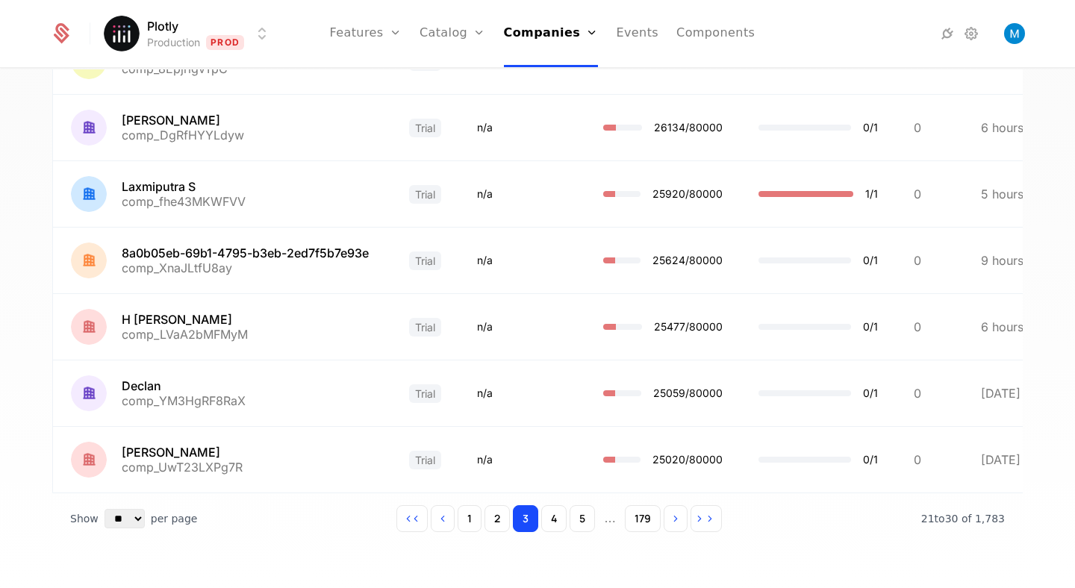
scroll to position [409, 0]
